Goal: Communication & Community: Participate in discussion

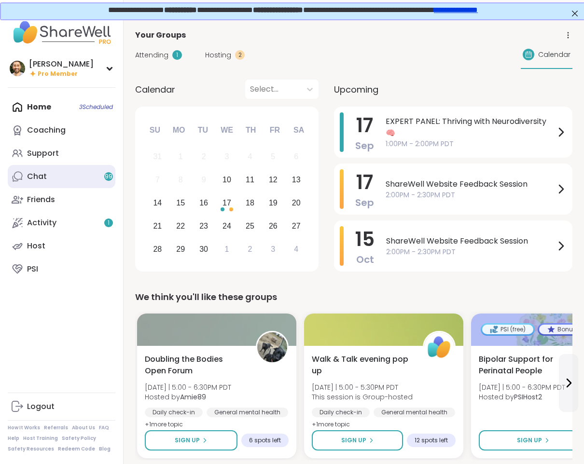
click at [47, 180] on link "Chat 99" at bounding box center [62, 176] width 108 height 23
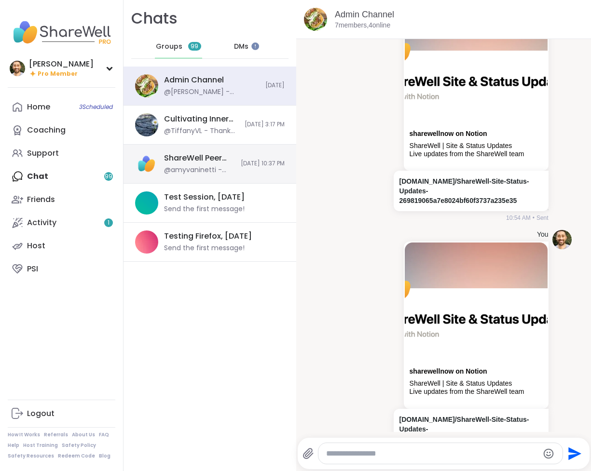
scroll to position [8227, 0]
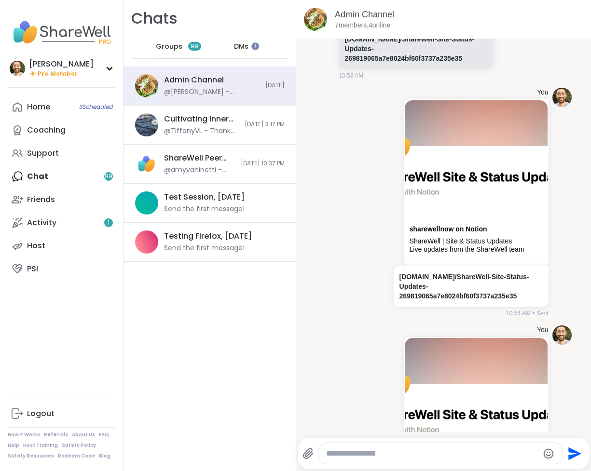
click at [65, 180] on div "Home 3 Scheduled Coaching Support Chat 99 Friends Activity 1 Host PSI" at bounding box center [62, 187] width 108 height 185
drag, startPoint x: 181, startPoint y: 53, endPoint x: 197, endPoint y: 48, distance: 17.2
click at [181, 53] on div "Groups 99" at bounding box center [178, 46] width 47 height 23
click at [222, 43] on div "DMs" at bounding box center [241, 46] width 47 height 23
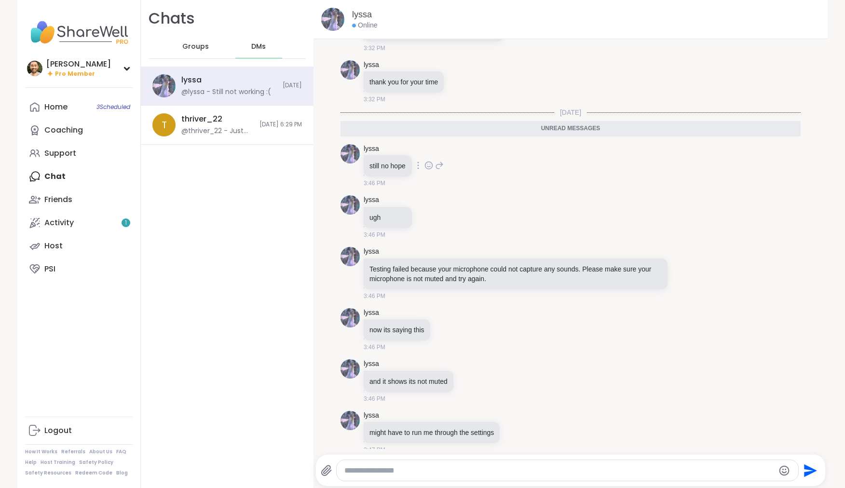
scroll to position [4849, 0]
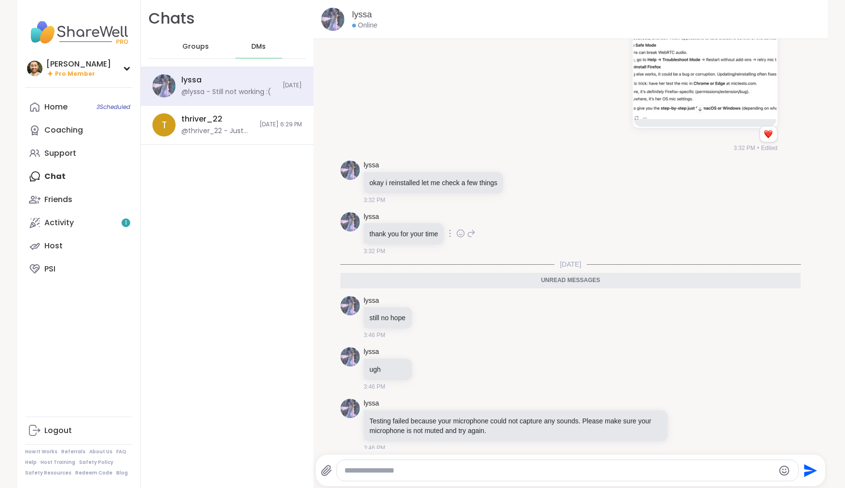
click at [454, 239] on div at bounding box center [461, 234] width 30 height 12
click at [460, 238] on icon at bounding box center [460, 234] width 9 height 10
click at [455, 228] on button "Select Reaction: Heart" at bounding box center [460, 217] width 19 height 19
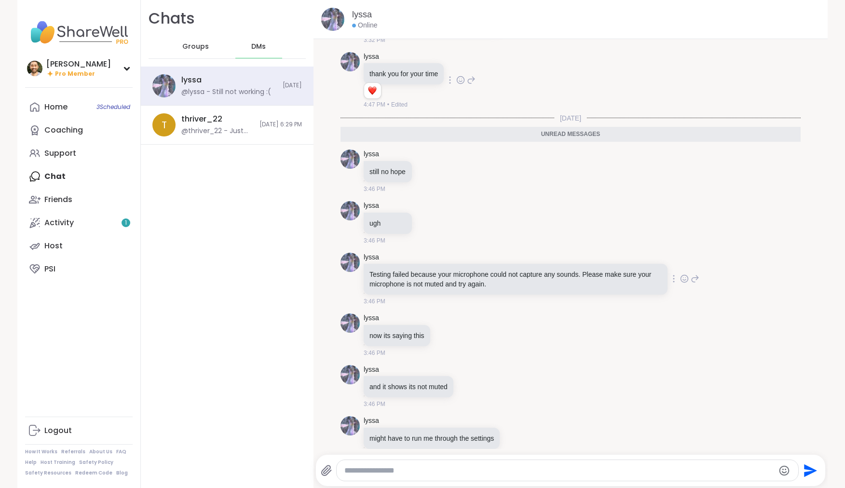
scroll to position [5095, 0]
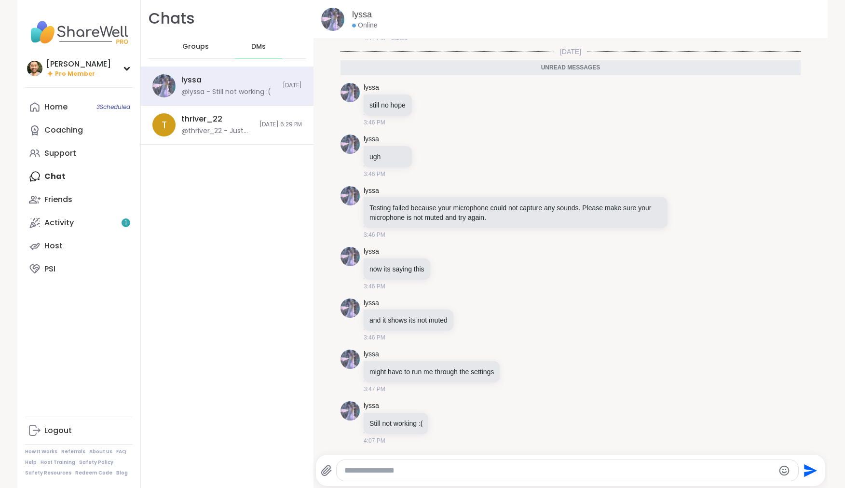
click at [480, 411] on textarea "Type your message" at bounding box center [558, 471] width 429 height 10
type textarea "**********"
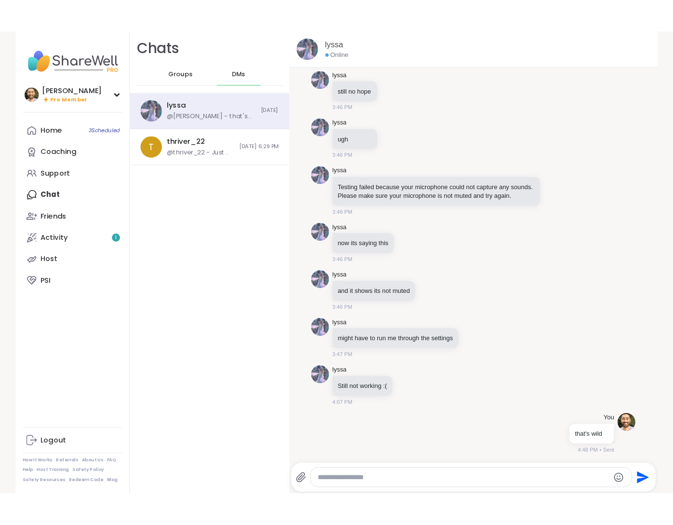
scroll to position [5309, 0]
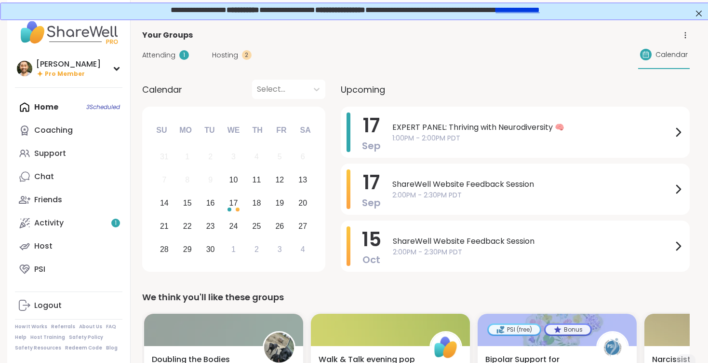
click at [103, 177] on link "Chat" at bounding box center [69, 176] width 108 height 23
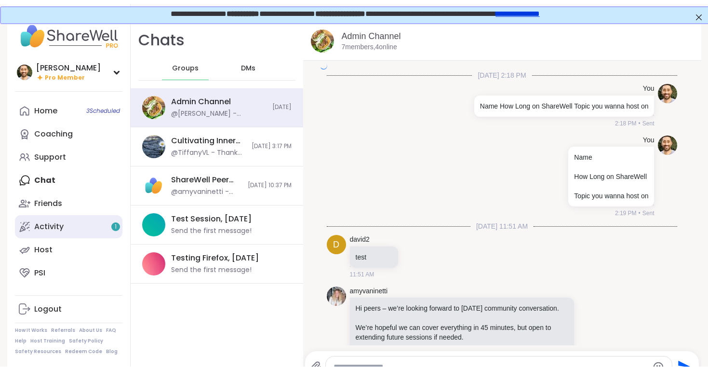
scroll to position [1698, 0]
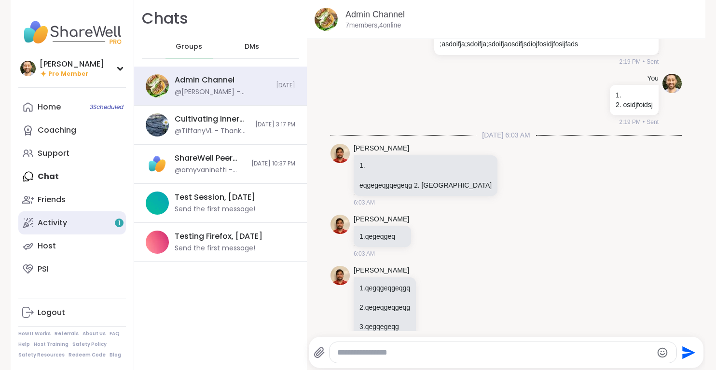
click at [73, 226] on link "Activity 1" at bounding box center [72, 222] width 108 height 23
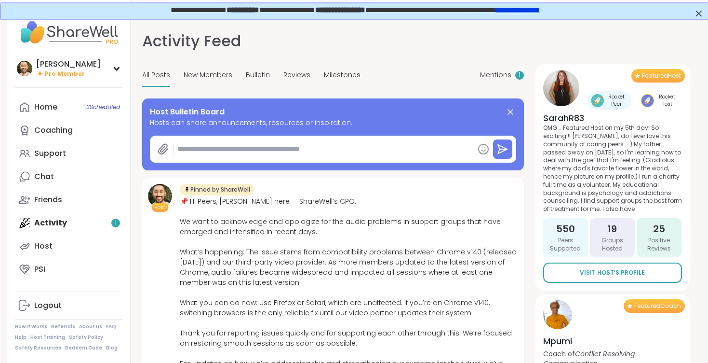
click at [492, 72] on span "Mentions" at bounding box center [495, 75] width 31 height 10
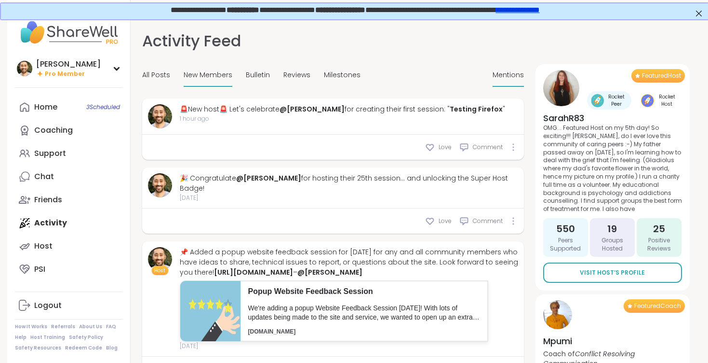
drag, startPoint x: 206, startPoint y: 72, endPoint x: 196, endPoint y: 76, distance: 10.2
click at [206, 72] on span "New Members" at bounding box center [208, 75] width 49 height 10
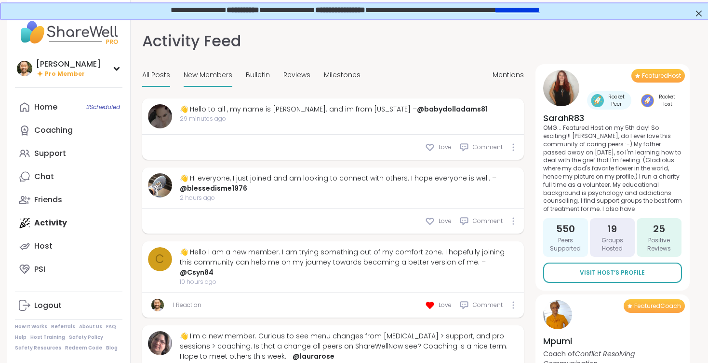
click at [160, 71] on span "All Posts" at bounding box center [156, 75] width 28 height 10
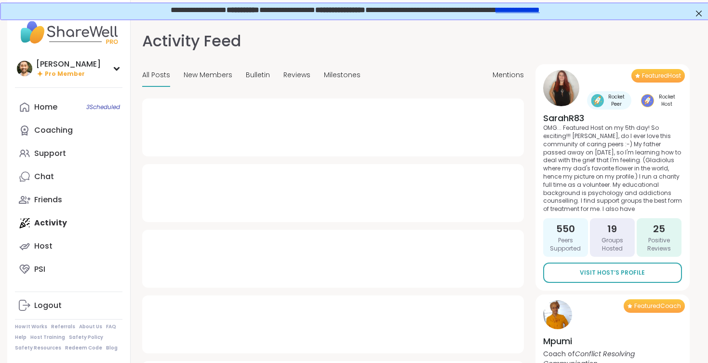
type textarea "*"
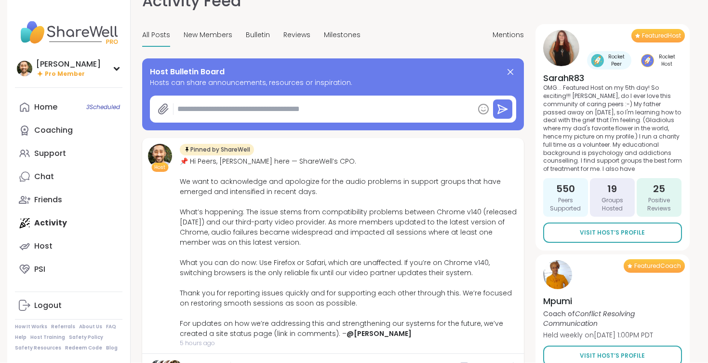
scroll to position [177, 0]
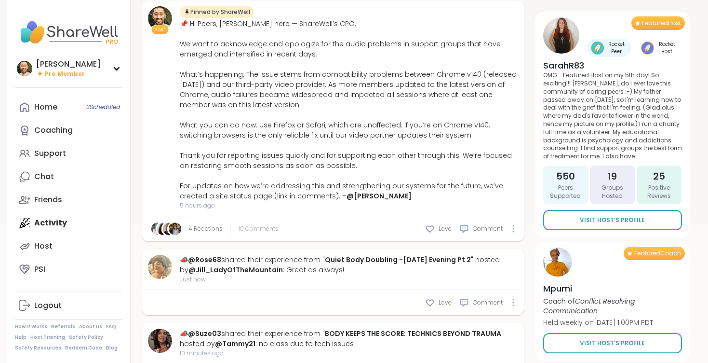
click at [259, 227] on span "10 Comments" at bounding box center [259, 228] width 40 height 9
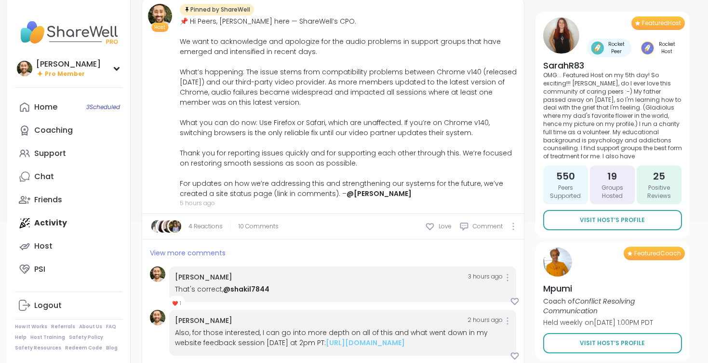
scroll to position [374, 0]
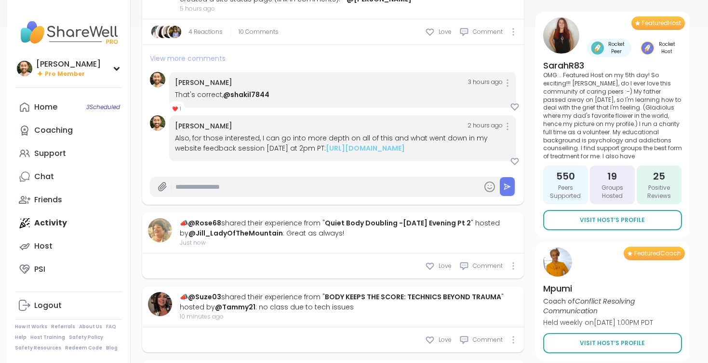
click at [190, 54] on span "View more comments" at bounding box center [188, 59] width 76 height 10
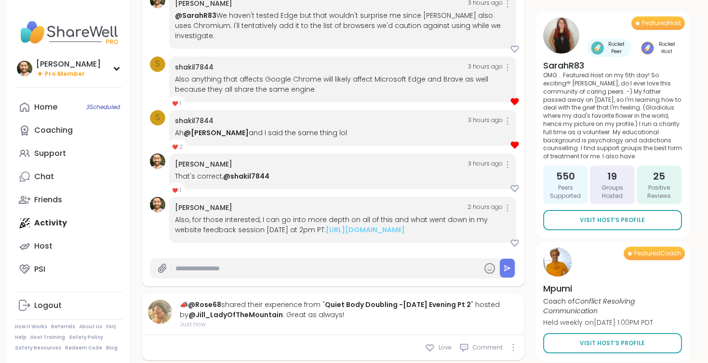
scroll to position [245, 0]
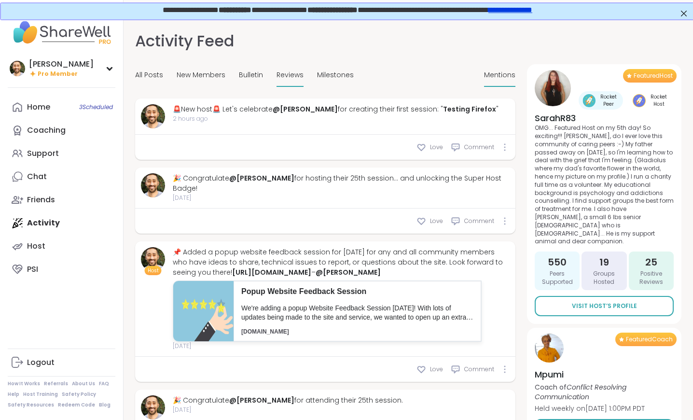
click at [291, 77] on span "Reviews" at bounding box center [289, 75] width 27 height 10
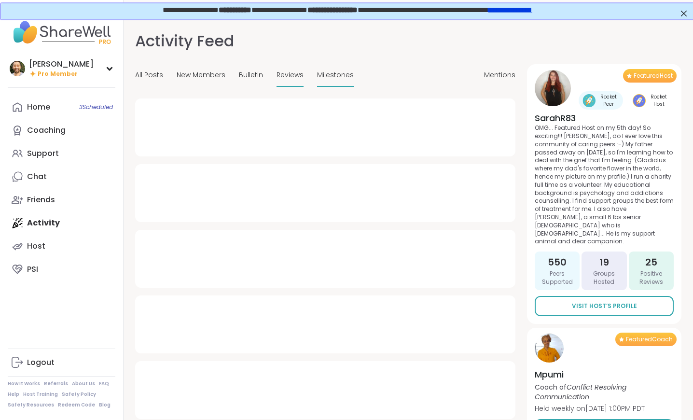
click at [335, 74] on span "Milestones" at bounding box center [335, 75] width 37 height 10
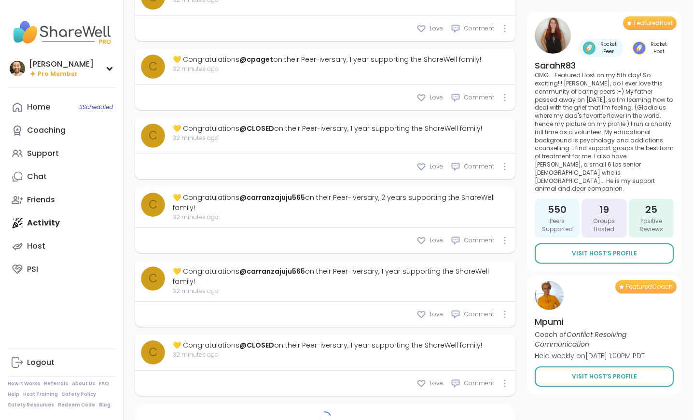
scroll to position [2467, 0]
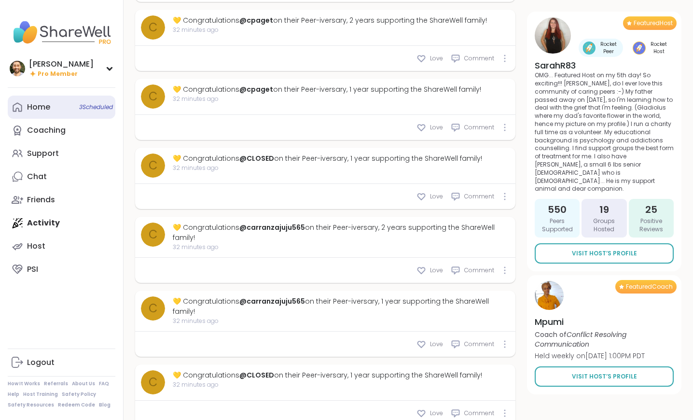
click at [43, 108] on div "Home 3 Scheduled" at bounding box center [38, 107] width 23 height 11
